Goal: Check status: Check status

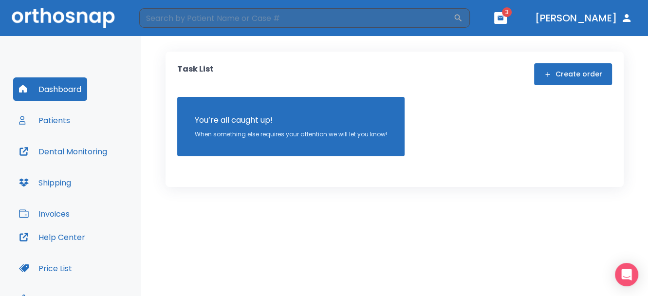
click at [56, 119] on button "Patients" at bounding box center [44, 119] width 63 height 23
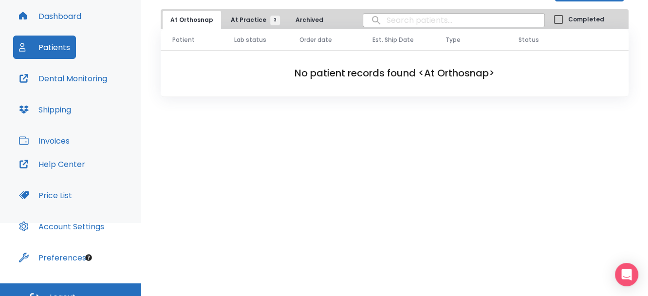
scroll to position [87, 0]
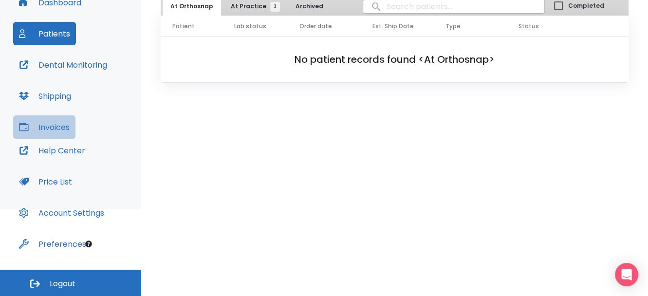
click at [61, 123] on button "Invoices" at bounding box center [44, 126] width 62 height 23
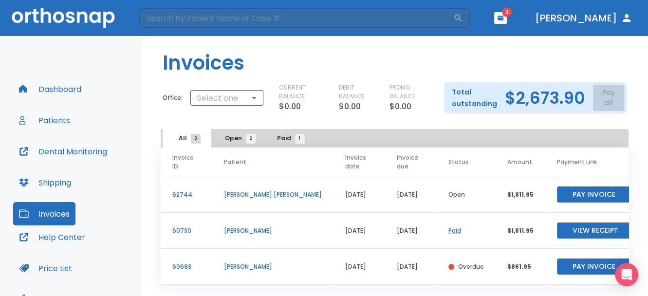
click at [226, 194] on p "[PERSON_NAME] [PERSON_NAME]" at bounding box center [273, 194] width 98 height 9
click at [177, 192] on p "62744" at bounding box center [186, 194] width 28 height 9
click at [59, 124] on button "Patients" at bounding box center [44, 119] width 63 height 23
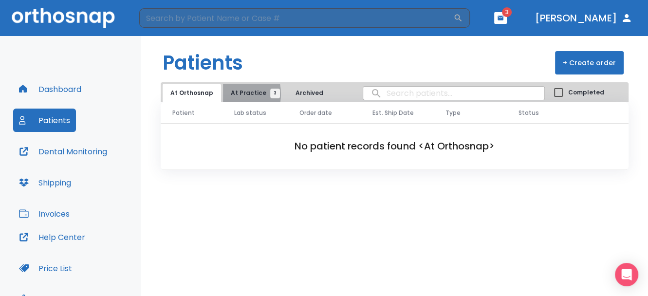
drag, startPoint x: 223, startPoint y: 94, endPoint x: 240, endPoint y: 94, distance: 17.5
click at [226, 94] on button "At Practice 3" at bounding box center [253, 93] width 60 height 18
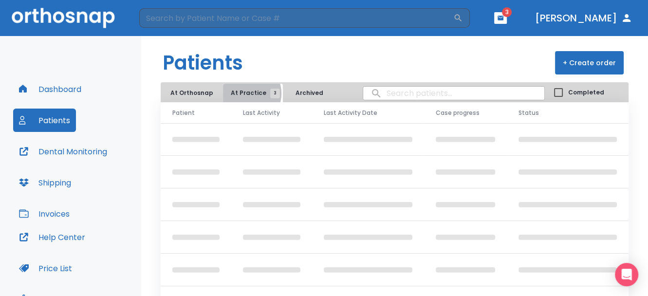
click at [242, 93] on span "At Practice 3" at bounding box center [253, 93] width 44 height 9
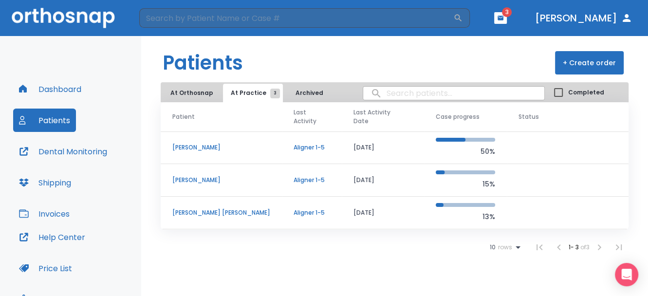
click at [190, 208] on p "[PERSON_NAME] [PERSON_NAME]" at bounding box center [221, 212] width 98 height 9
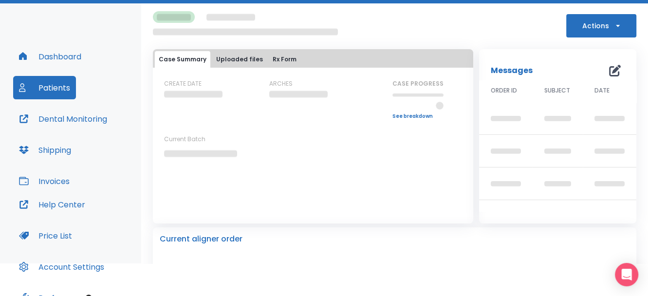
scroll to position [49, 0]
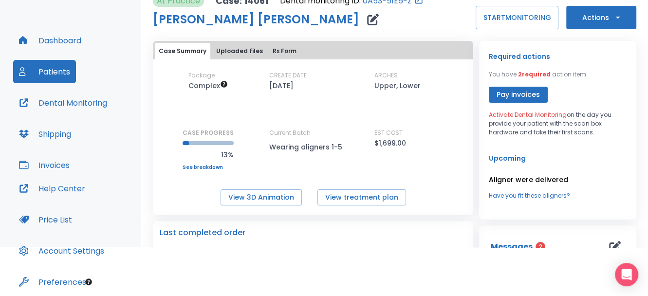
click at [241, 53] on button "Uploaded files" at bounding box center [239, 51] width 54 height 17
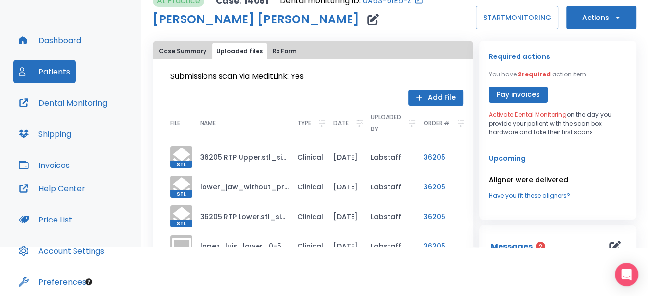
scroll to position [18, 0]
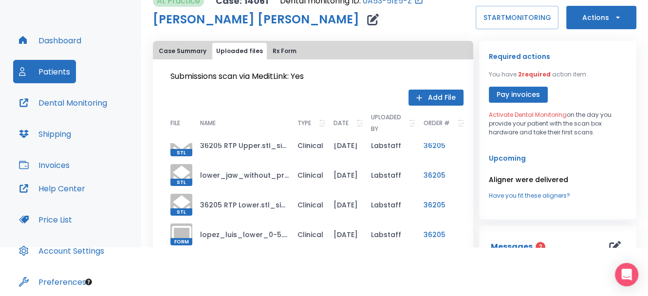
click at [279, 47] on button "Rx Form" at bounding box center [285, 51] width 32 height 17
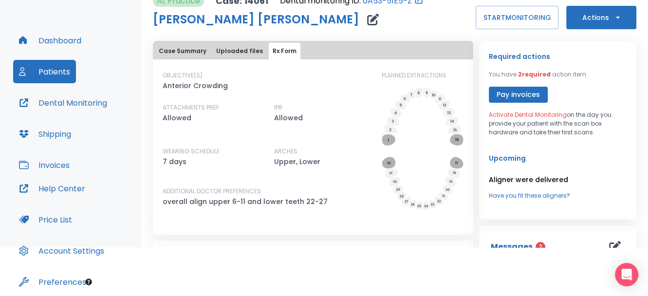
click at [189, 54] on button "Case Summary" at bounding box center [182, 51] width 55 height 17
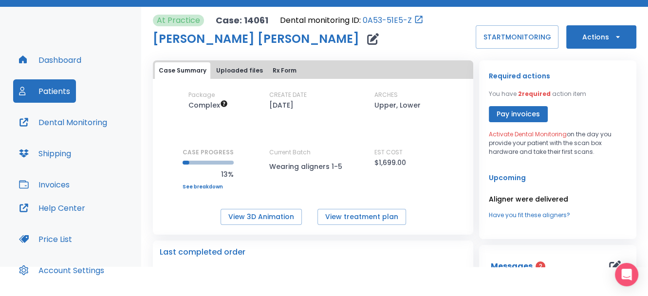
scroll to position [87, 0]
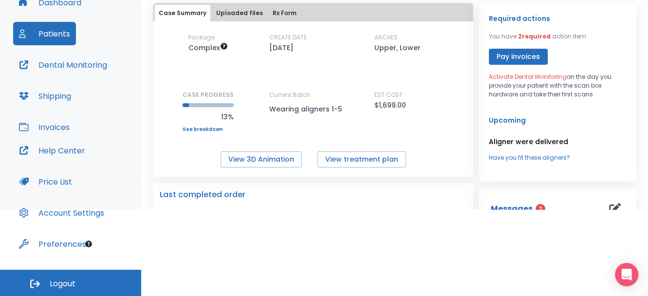
click at [194, 130] on link "See breakdown" at bounding box center [207, 129] width 51 height 6
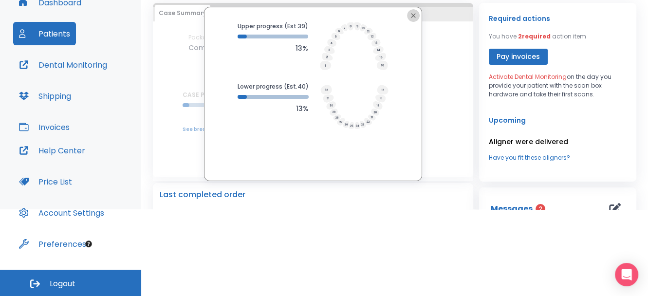
click at [411, 14] on icon "button" at bounding box center [413, 15] width 4 height 4
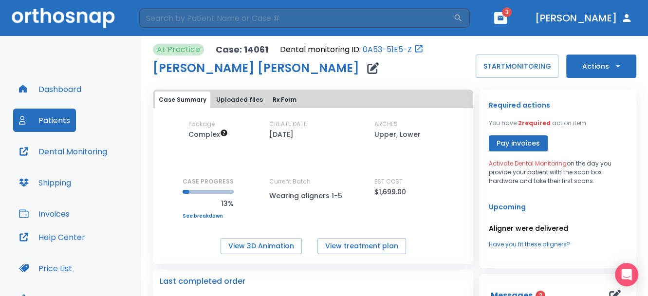
scroll to position [0, 0]
